Goal: Task Accomplishment & Management: Manage account settings

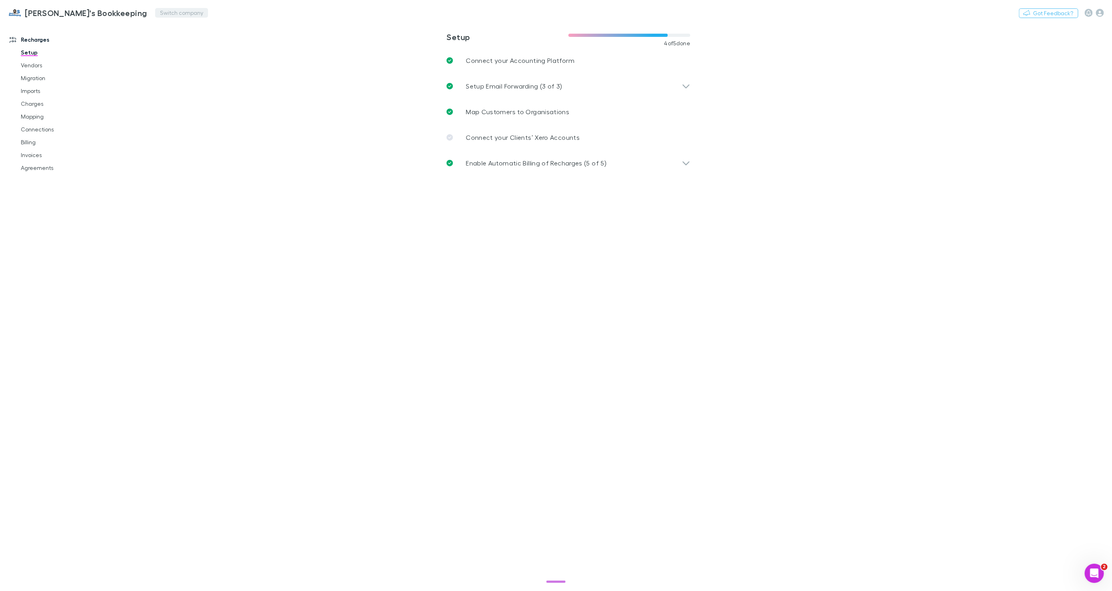
click at [155, 12] on button "Switch company" at bounding box center [181, 13] width 53 height 10
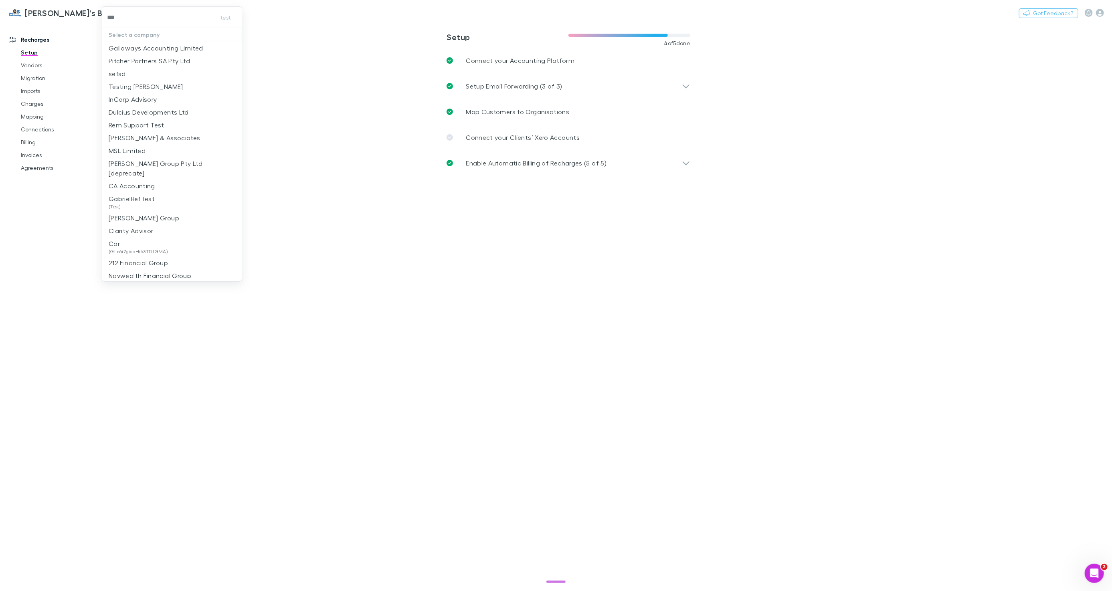
type input "****"
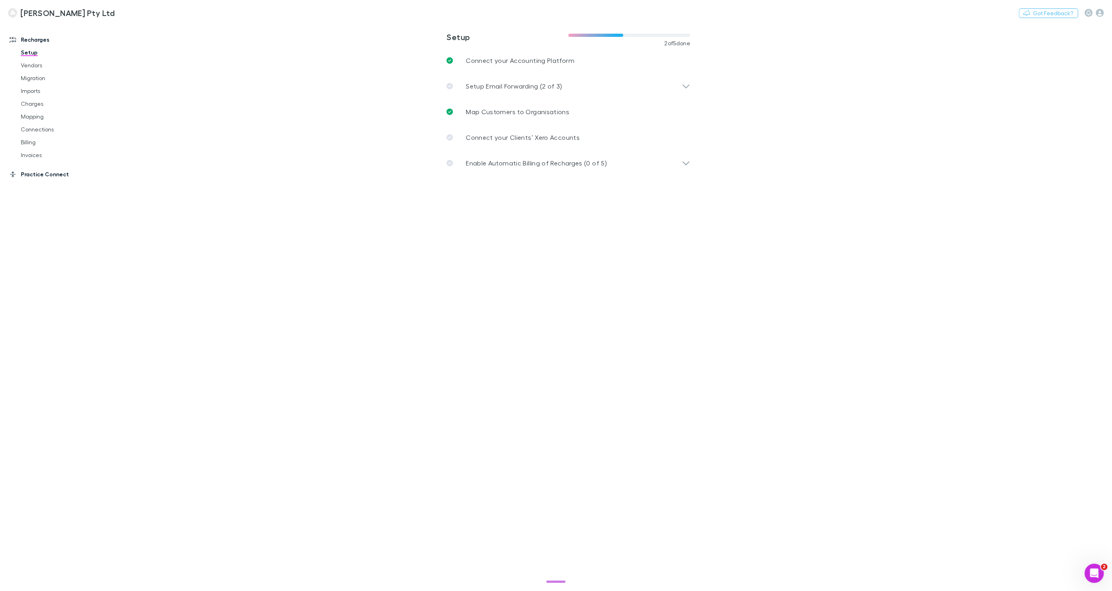
click at [41, 172] on link "Practice Connect" at bounding box center [54, 174] width 105 height 13
click at [505, 115] on p "Map Organisations to Clients" at bounding box center [511, 112] width 91 height 10
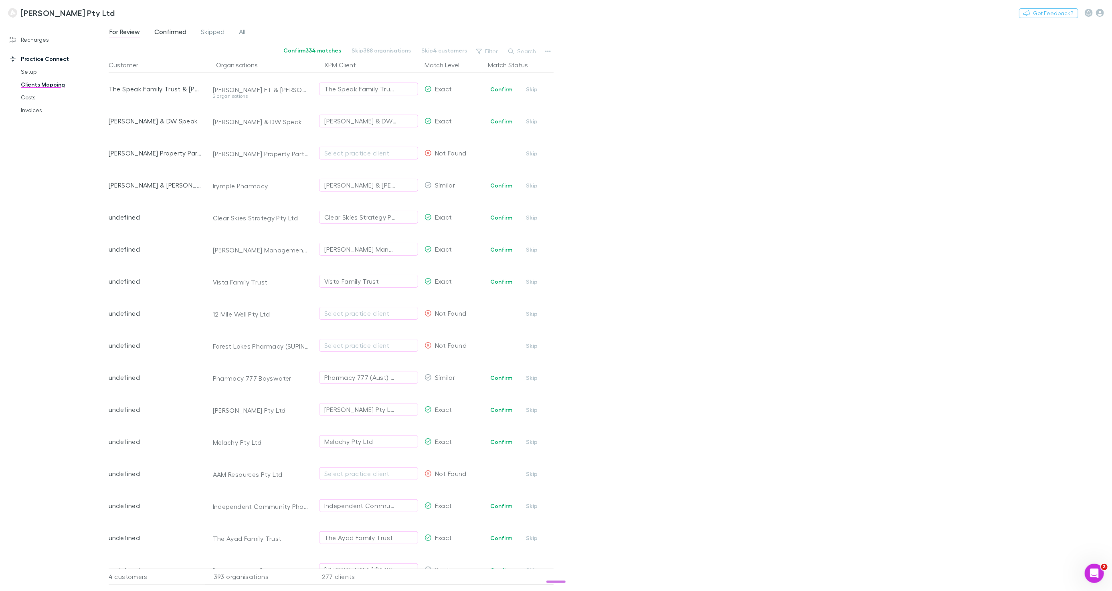
click at [163, 33] on span "Confirmed" at bounding box center [170, 33] width 32 height 10
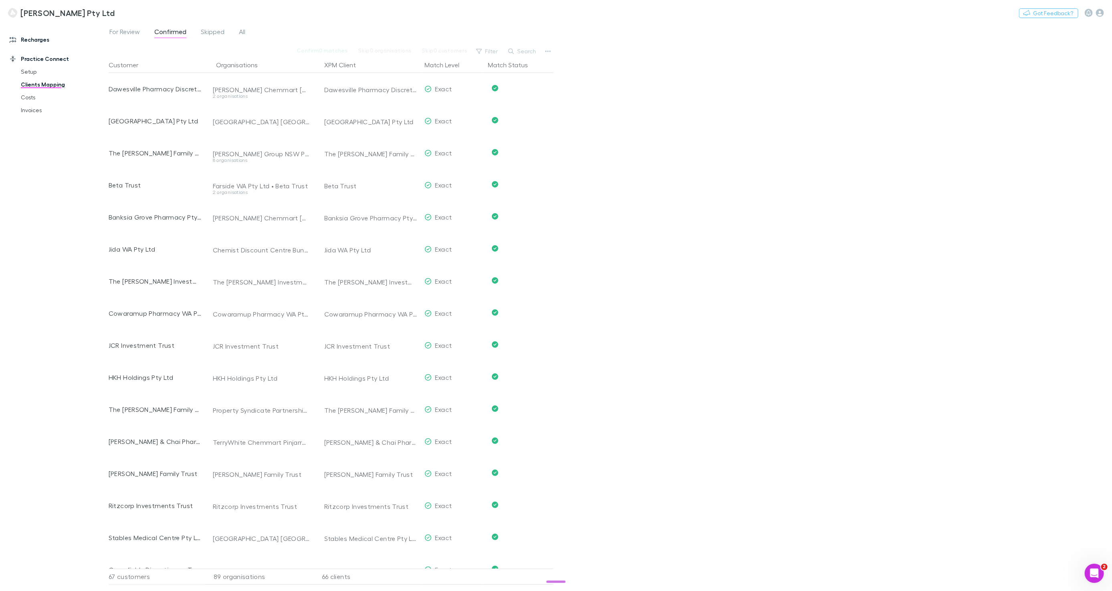
click at [39, 41] on link "Recharges" at bounding box center [54, 39] width 105 height 13
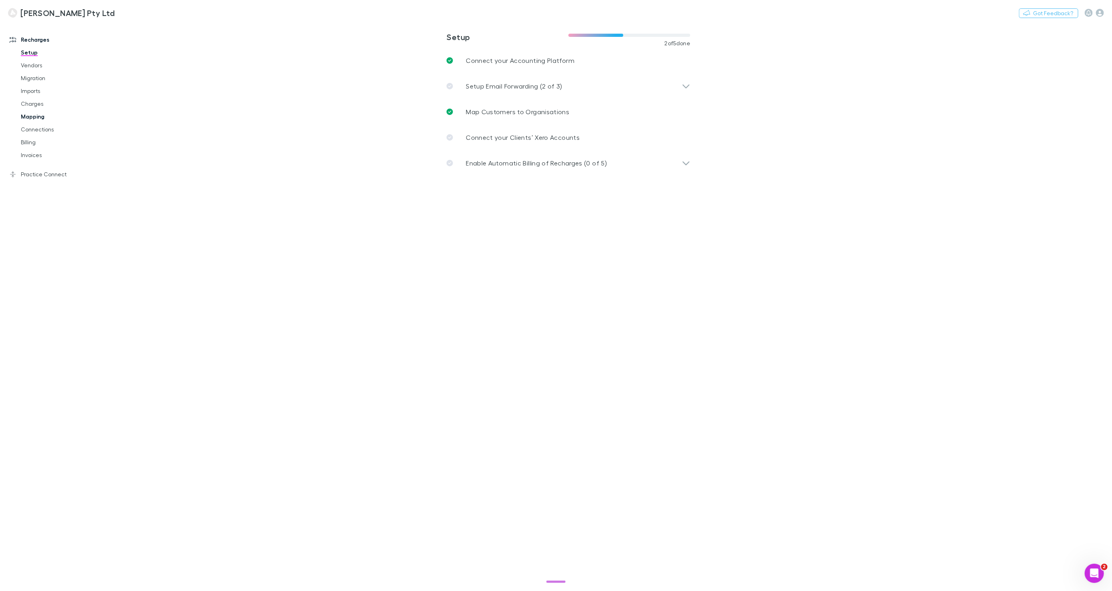
click at [36, 116] on link "Mapping" at bounding box center [60, 116] width 94 height 13
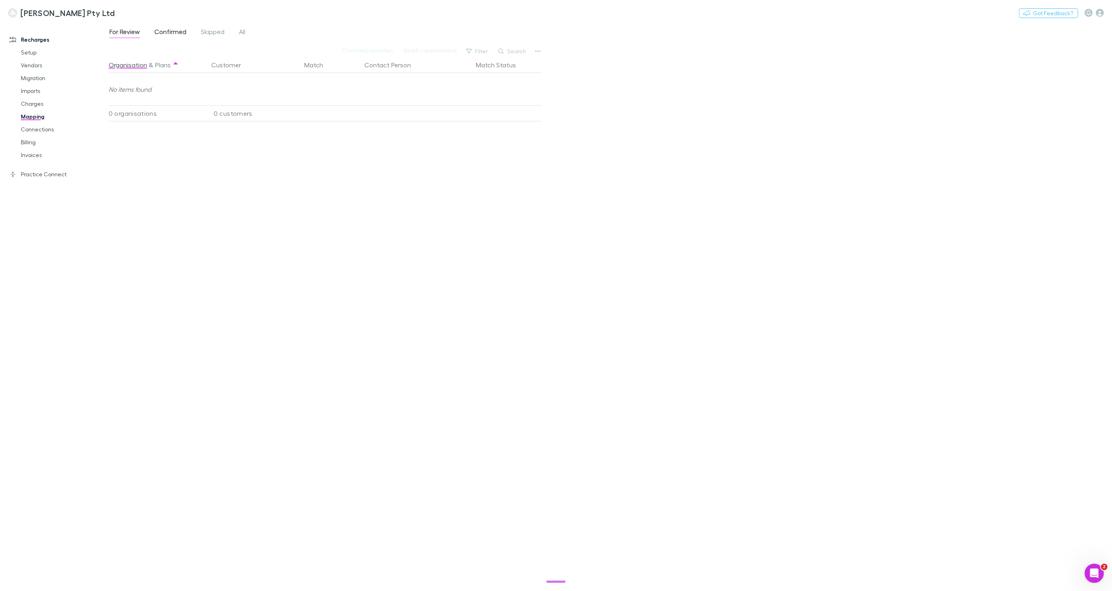
click at [178, 28] on span "Confirmed" at bounding box center [170, 33] width 32 height 10
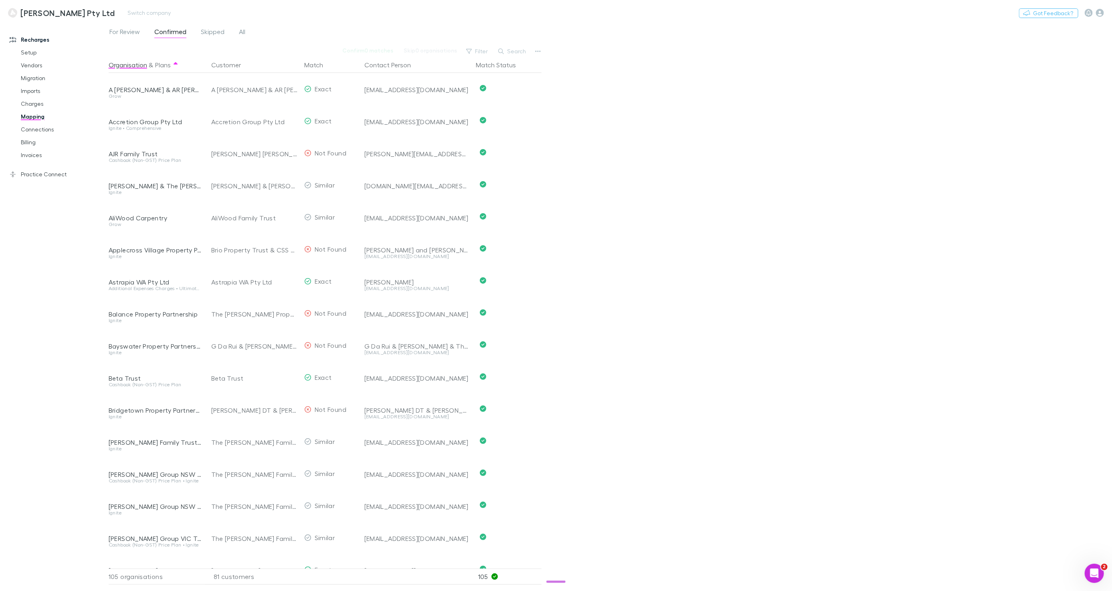
click at [1105, 15] on div "Nothing Got Feedback?" at bounding box center [1065, 13] width 93 height 10
click at [1103, 13] on icon "button" at bounding box center [1100, 13] width 8 height 8
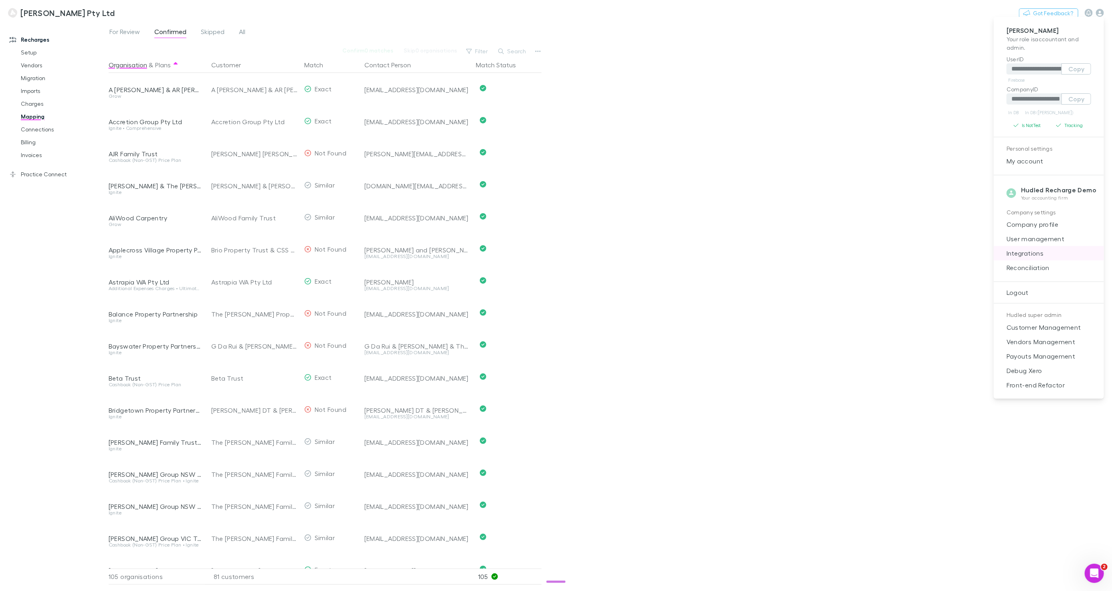
click at [1035, 250] on span "Integrations" at bounding box center [1048, 254] width 97 height 10
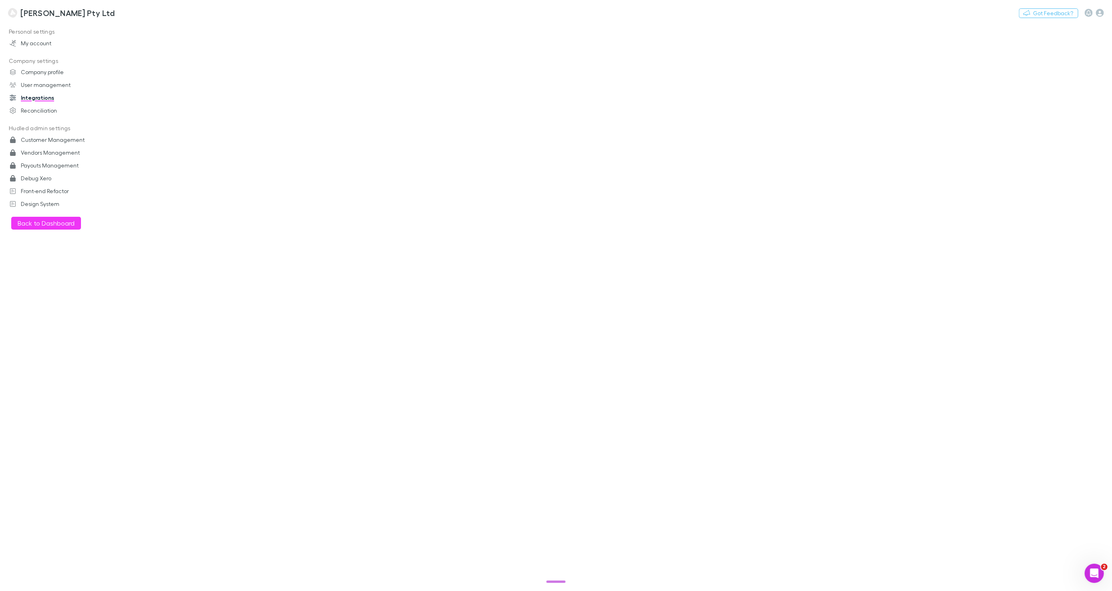
drag, startPoint x: 1035, startPoint y: 250, endPoint x: 1037, endPoint y: 240, distance: 10.7
click at [1035, 153] on span "Integrations" at bounding box center [1063, 150] width 73 height 6
drag, startPoint x: 42, startPoint y: 83, endPoint x: 46, endPoint y: 83, distance: 4.0
click at [42, 83] on link "User management" at bounding box center [54, 85] width 105 height 13
click at [167, 113] on div "hod@marmic.com.au" at bounding box center [239, 113] width 222 height 5
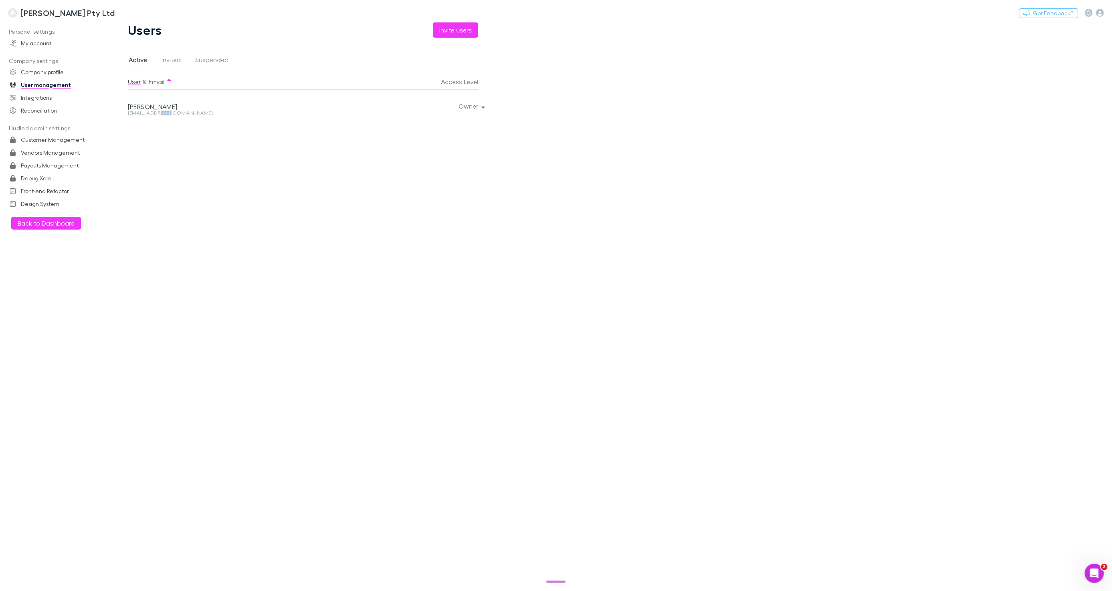
click at [167, 113] on div "hod@marmic.com.au" at bounding box center [239, 113] width 222 height 5
copy div "hod@marmic.com.au Owner"
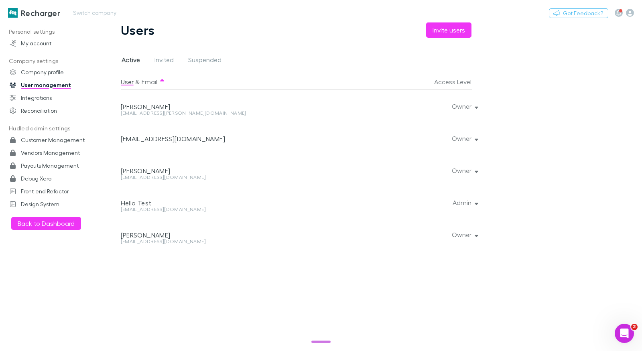
click at [49, 9] on h3 "Recharger" at bounding box center [40, 13] width 39 height 10
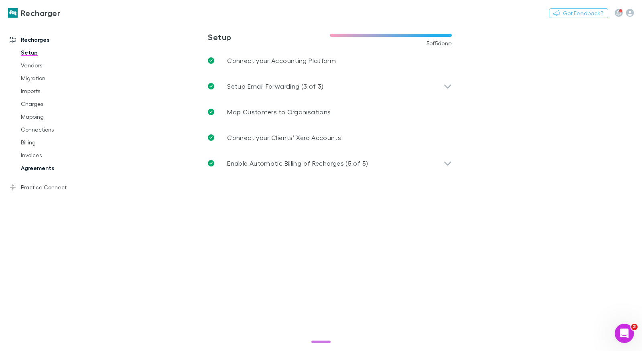
click at [45, 173] on link "Agreements" at bounding box center [56, 168] width 87 height 13
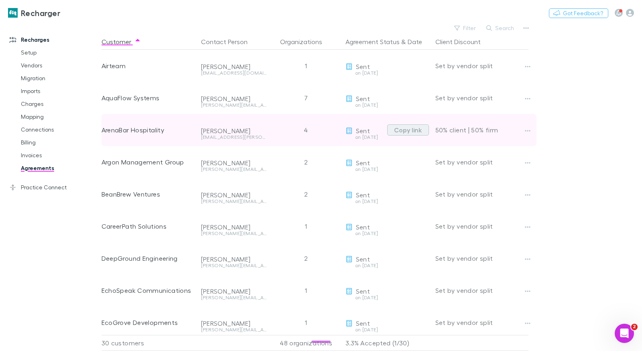
click at [398, 132] on button "Copy link" at bounding box center [408, 129] width 42 height 11
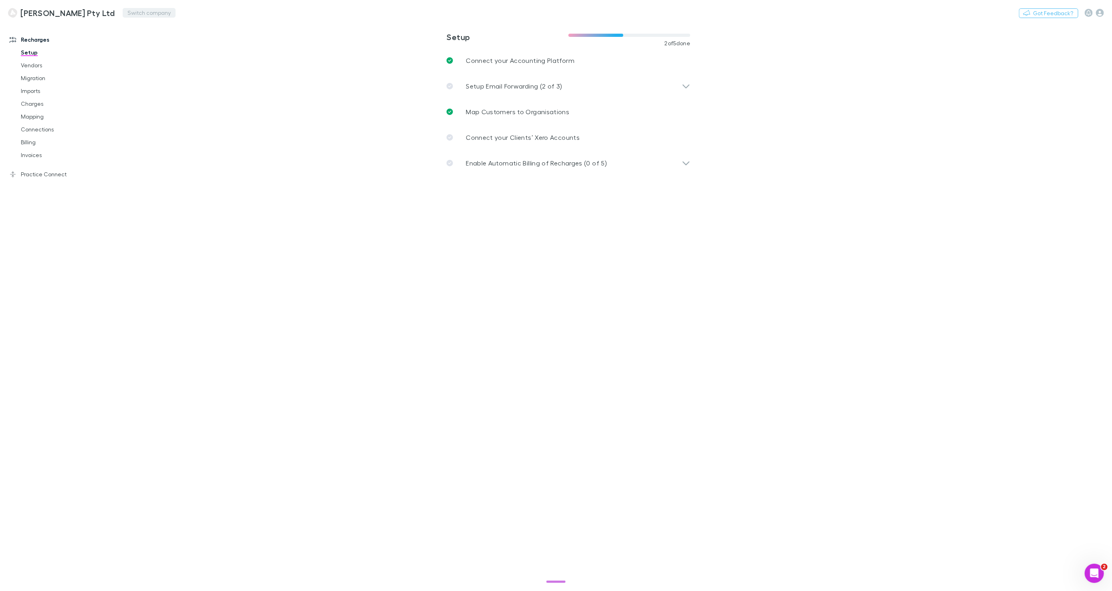
click at [156, 11] on button "Switch company" at bounding box center [149, 13] width 53 height 10
type input "****"
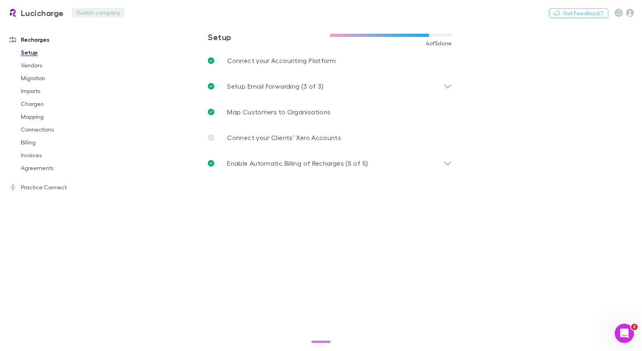
click at [87, 16] on button "Switch company" at bounding box center [98, 13] width 53 height 10
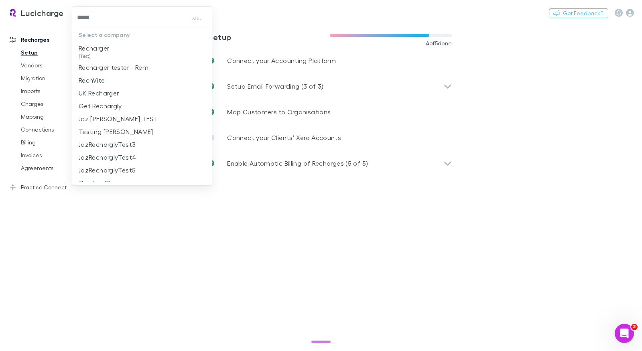
type input "******"
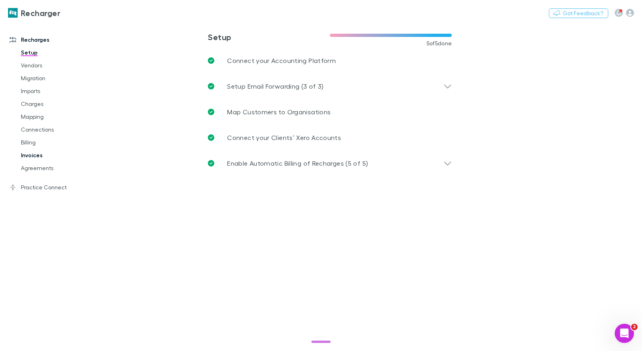
click at [36, 157] on link "Invoices" at bounding box center [56, 155] width 87 height 13
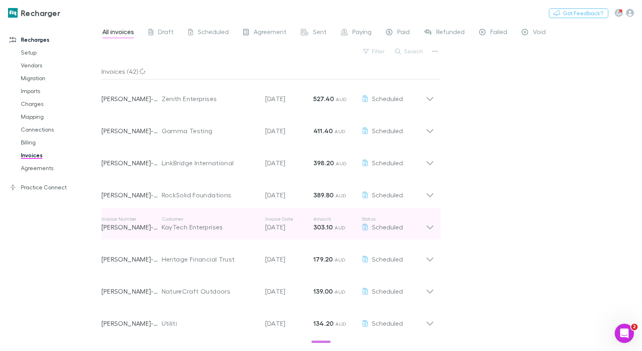
click at [214, 225] on div "KayTech Enterprises" at bounding box center [209, 227] width 95 height 10
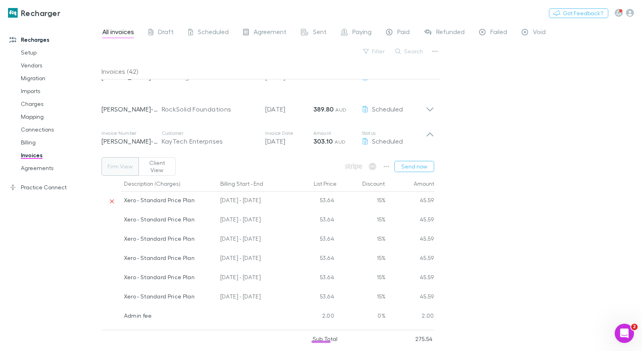
scroll to position [101, 0]
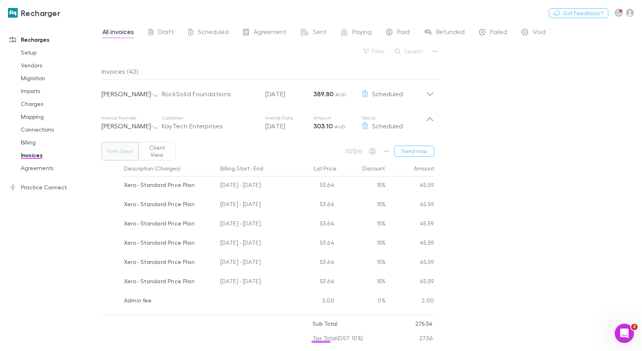
click at [506, 217] on div "All invoices Draft Scheduled Agreement Sent Paying Paid Refunded Failed Void Fi…" at bounding box center [371, 186] width 540 height 328
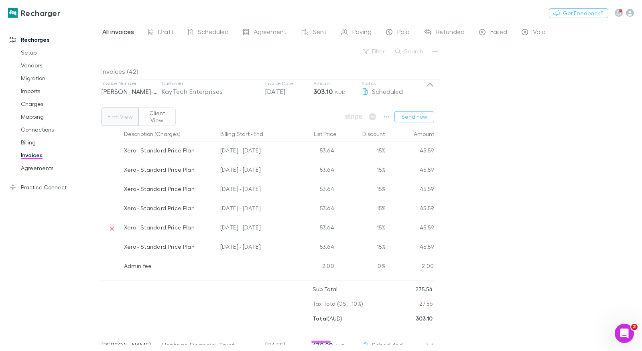
scroll to position [133, 0]
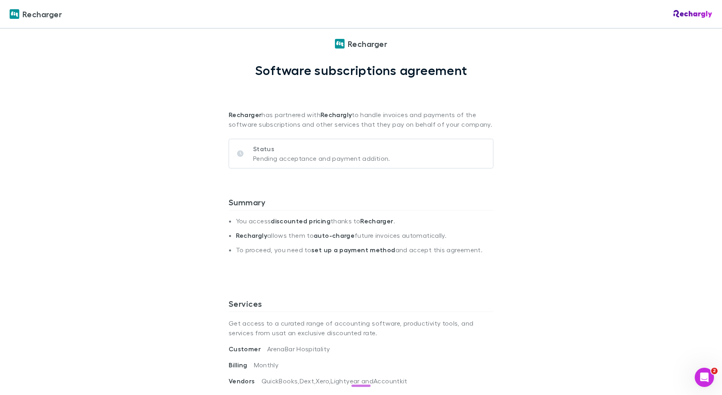
scroll to position [25, 0]
